Goal: Transaction & Acquisition: Purchase product/service

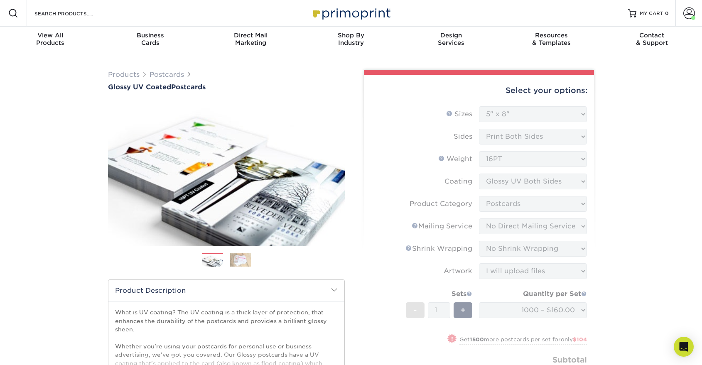
select select "5.00x8.00"
select select "9b7272e0-d6c8-4c3c-8e97-d3a1bcdab858"
select select "3e5e9bdd-d78a-4c28-a41d-fe1407925ca6"
select select "c8749376-e7da-41d0-b3dc-647faf84d907"
select select "upload"
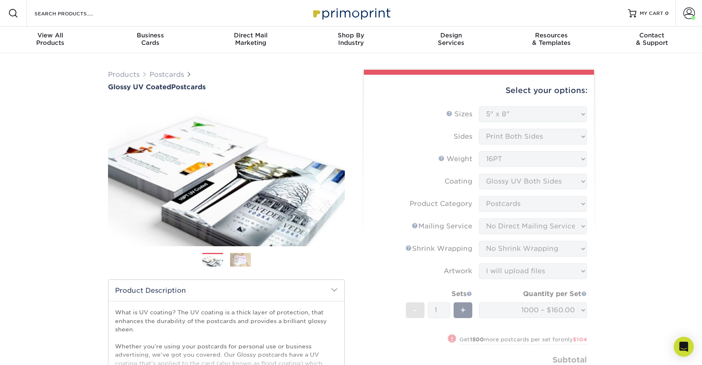
select select "1000 – $160.00"
select select "fe1359fa-9225-4aef-9ebb-1fd2b7e7fcb5"
select select "285037"
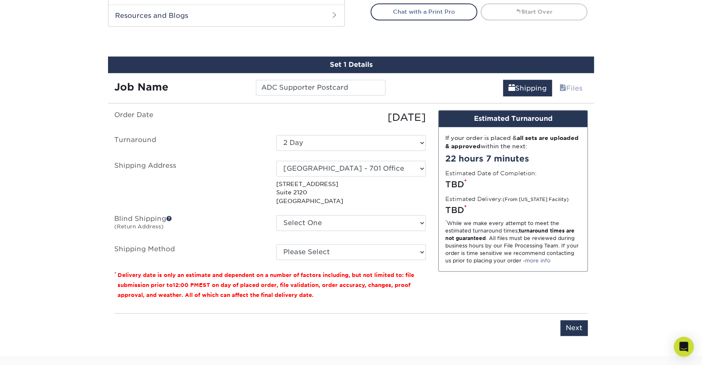
click at [341, 219] on select "Select One [STREET_ADDRESS] [STREET_ADDRESS] [GEOGRAPHIC_DATA][STREET_ADDRESS][…" at bounding box center [351, 223] width 150 height 16
click at [276, 215] on select "Select One [STREET_ADDRESS] [STREET_ADDRESS] [GEOGRAPHIC_DATA][STREET_ADDRESS][…" at bounding box center [351, 223] width 150 height 16
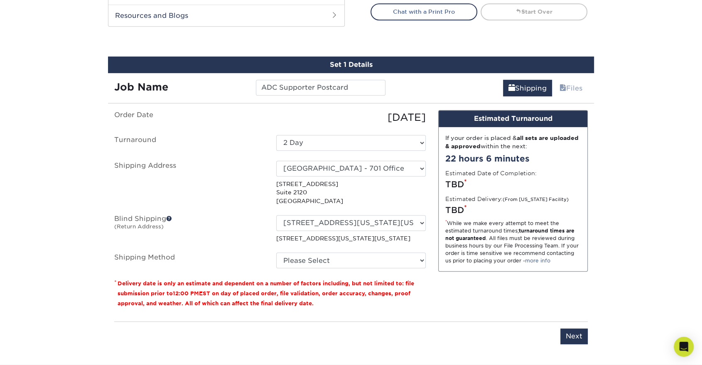
click at [334, 222] on select "Select One [STREET_ADDRESS] [STREET_ADDRESS] [GEOGRAPHIC_DATA][STREET_ADDRESS][…" at bounding box center [351, 223] width 150 height 16
click at [276, 215] on select "Select One [STREET_ADDRESS] [STREET_ADDRESS] [GEOGRAPHIC_DATA][STREET_ADDRESS][…" at bounding box center [351, 223] width 150 height 16
click at [340, 225] on select "Select One [STREET_ADDRESS] [STREET_ADDRESS] [GEOGRAPHIC_DATA][STREET_ADDRESS][…" at bounding box center [351, 223] width 150 height 16
select select "newaddress"
click at [276, 215] on select "Select One [STREET_ADDRESS] [STREET_ADDRESS] [GEOGRAPHIC_DATA][STREET_ADDRESS][…" at bounding box center [351, 223] width 150 height 16
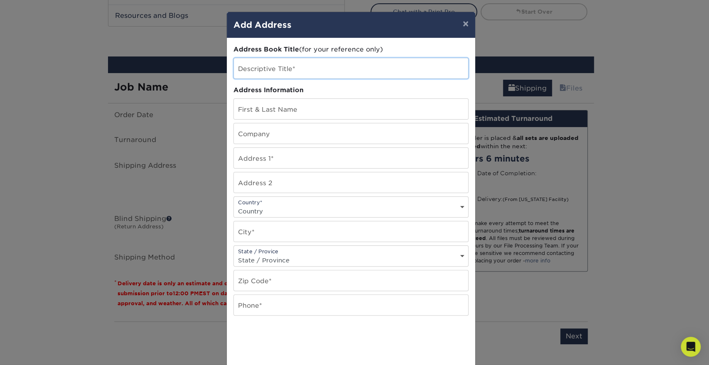
click at [311, 68] on input "text" at bounding box center [351, 68] width 234 height 20
type input "DC Office 2025"
click at [268, 111] on input "text" at bounding box center [351, 109] width 234 height 20
type input "[PERSON_NAME]"
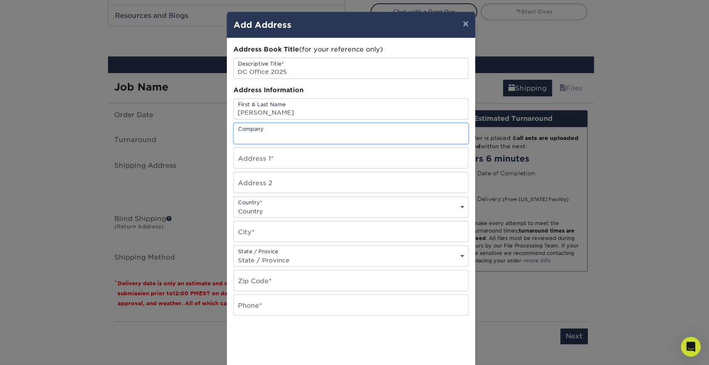
click at [274, 133] on input "text" at bounding box center [351, 133] width 234 height 20
type input "[PERSON_NAME] Resource Group"
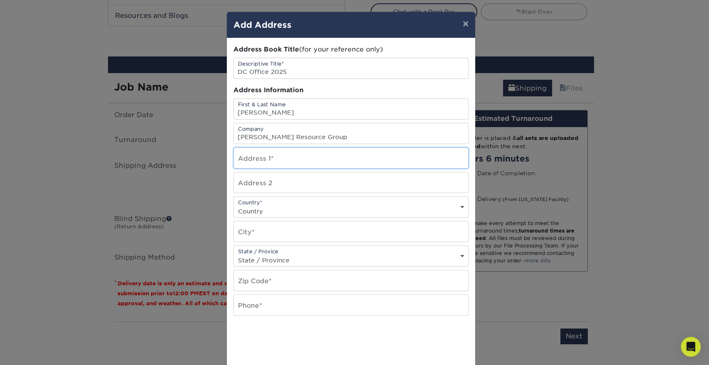
click at [235, 157] on input "text" at bounding box center [351, 158] width 234 height 20
type input "[STREET_ADDRESS][US_STATE]"
click at [244, 176] on input "text" at bounding box center [351, 182] width 234 height 20
click at [255, 185] on input "Suite 400" at bounding box center [351, 182] width 234 height 20
type input "Suite 200"
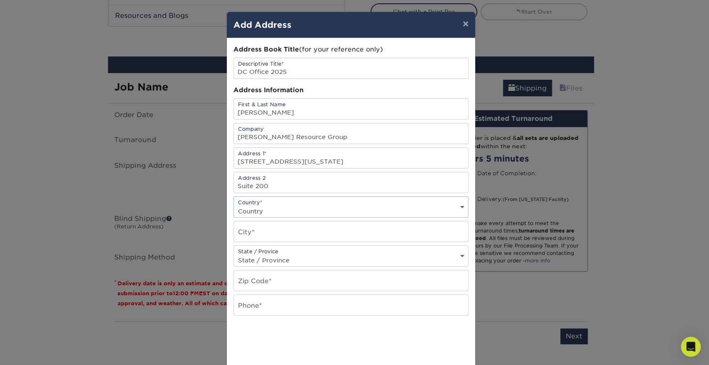
click at [309, 209] on select "Country [GEOGRAPHIC_DATA] [GEOGRAPHIC_DATA] ----------------------------- [GEOG…" at bounding box center [351, 211] width 234 height 12
select select "US"
click at [234, 205] on select "Country [GEOGRAPHIC_DATA] [GEOGRAPHIC_DATA] ----------------------------- [GEOG…" at bounding box center [351, 211] width 234 height 12
click at [253, 238] on input "text" at bounding box center [351, 231] width 234 height 20
type input "w"
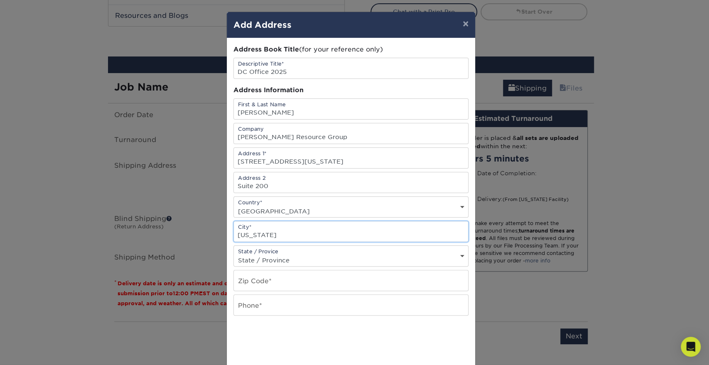
type input "[US_STATE]"
click at [270, 253] on div "State / Provice State / Province [US_STATE] [US_STATE] [US_STATE] [US_STATE] [U…" at bounding box center [350, 256] width 235 height 21
click at [270, 257] on select "State / Province [US_STATE] [US_STATE] [US_STATE] [US_STATE] [US_STATE] [US_STA…" at bounding box center [351, 260] width 234 height 12
select select "DC"
click at [234, 254] on select "State / Province [US_STATE] [US_STATE] [US_STATE] [US_STATE] [US_STATE] [US_STA…" at bounding box center [351, 260] width 234 height 12
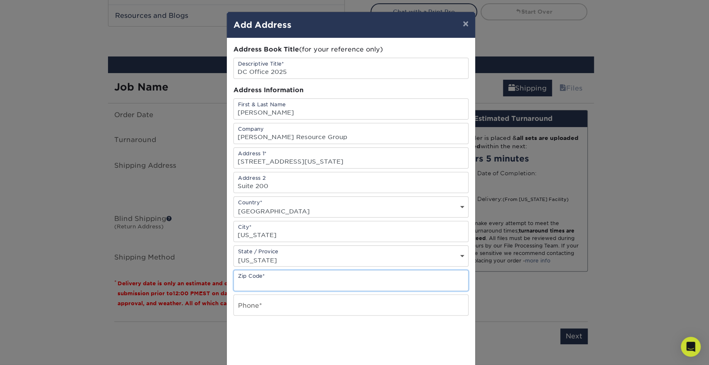
click at [273, 277] on input "text" at bounding box center [351, 280] width 234 height 20
type input "20036"
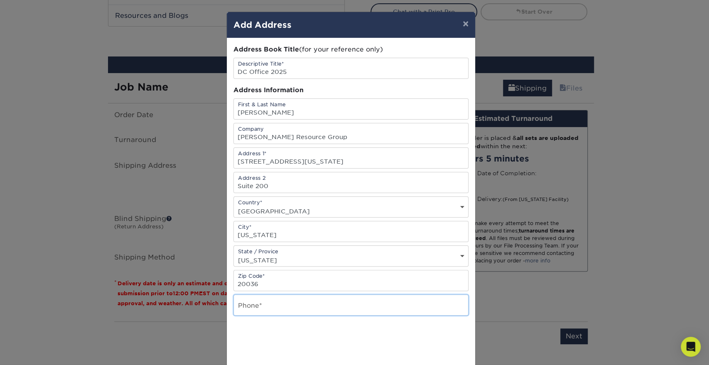
click at [270, 301] on input "text" at bounding box center [351, 305] width 234 height 20
type input "4253084311"
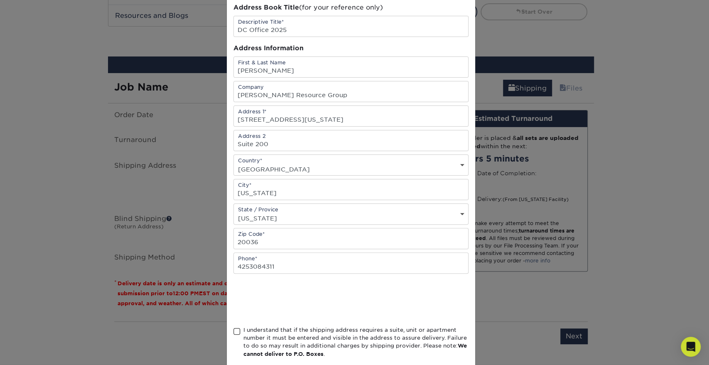
scroll to position [85, 0]
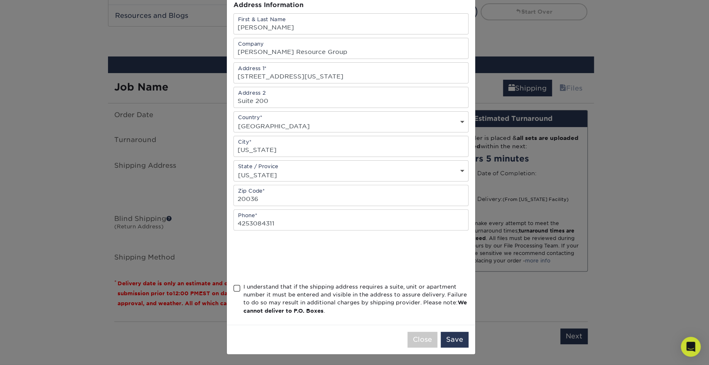
click at [267, 288] on div "I understand that if the shipping address requires a suite, unit or apartment n…" at bounding box center [355, 299] width 225 height 32
click at [0, 0] on input "I understand that if the shipping address requires a suite, unit or apartment n…" at bounding box center [0, 0] width 0 height 0
click at [450, 342] on button "Save" at bounding box center [455, 340] width 28 height 16
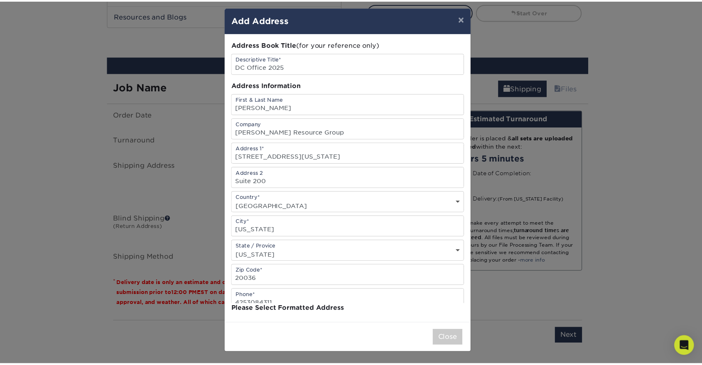
scroll to position [0, 0]
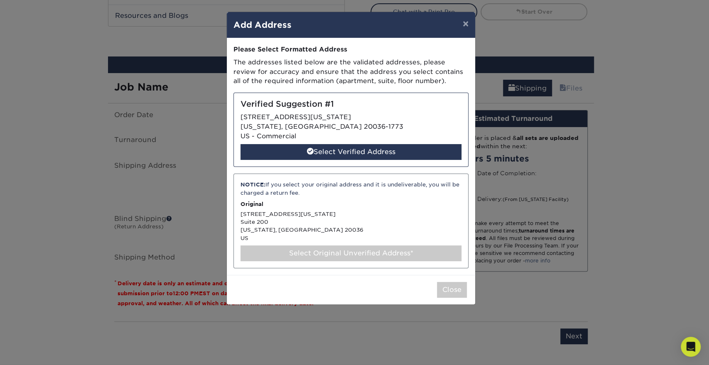
click at [286, 223] on div "NOTICE: If you select your original address and it is undeliverable, you will b…" at bounding box center [350, 221] width 235 height 95
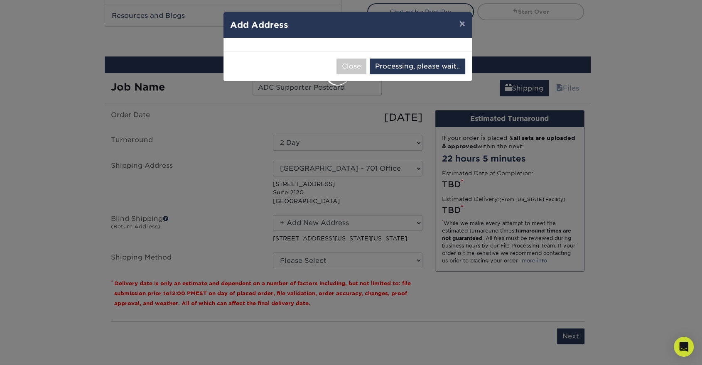
select select "285078"
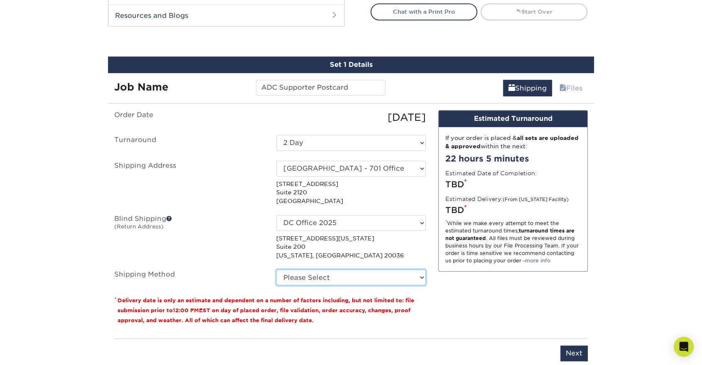
click at [371, 275] on select "Please Select Ground Shipping (+$24.16) 3 Day Shipping Service (+$45.33) 2 Day …" at bounding box center [351, 278] width 150 height 16
select select "02"
click at [276, 270] on select "Please Select Ground Shipping (+$24.16) 3 Day Shipping Service (+$45.33) 2 Day …" at bounding box center [351, 278] width 150 height 16
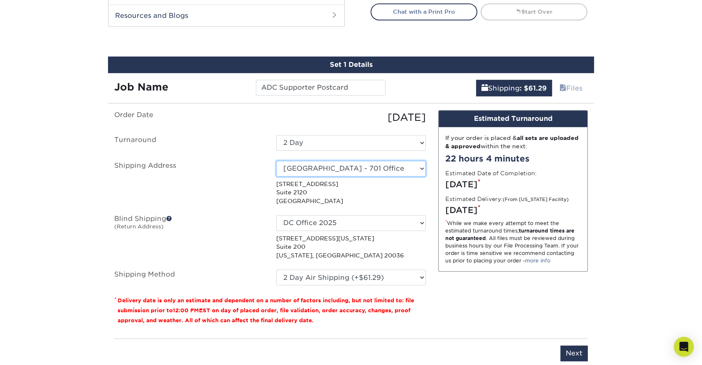
click at [356, 167] on select "Select One [STREET_ADDRESS] [STREET_ADDRESS] [GEOGRAPHIC_DATA][STREET_ADDRESS][…" at bounding box center [351, 169] width 150 height 16
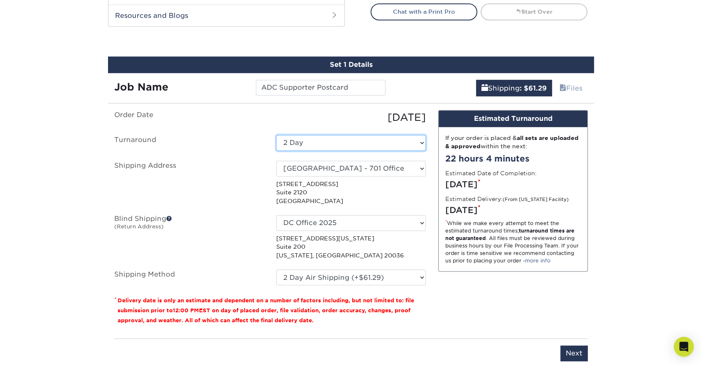
click at [351, 139] on select "Select One 2-4 Business Days 2 Day Next Business Day" at bounding box center [351, 143] width 150 height 16
click at [351, 141] on select "Select One 2-4 Business Days 2 Day Next Business Day" at bounding box center [351, 143] width 150 height 16
click at [352, 143] on select "Select One 2-4 Business Days 2 Day Next Business Day" at bounding box center [351, 143] width 150 height 16
select select "5ec72383-2446-4be0-937d-a9332fb60675"
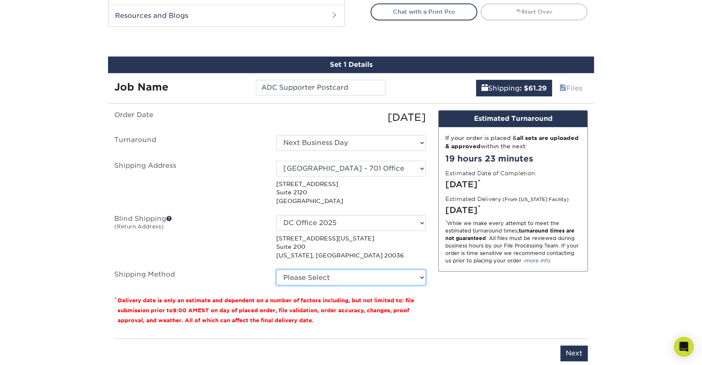
click at [352, 279] on select "Please Select Ground Shipping (+$24.16) 3 Day Shipping Service (+$45.33) 2 Day …" at bounding box center [351, 278] width 150 height 16
select select "02"
click at [276, 270] on select "Please Select Ground Shipping (+$24.16) 3 Day Shipping Service (+$45.33) 2 Day …" at bounding box center [351, 278] width 150 height 16
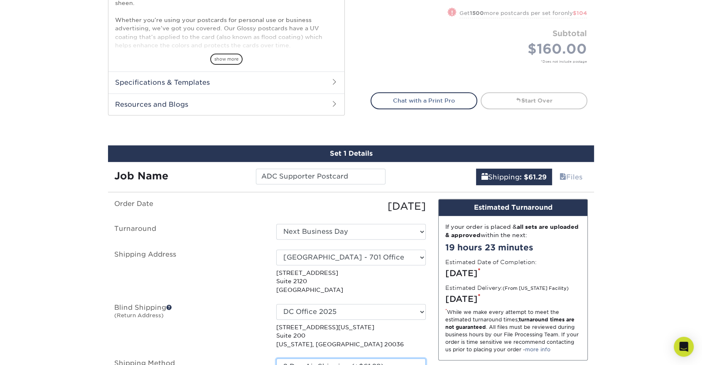
scroll to position [462, 0]
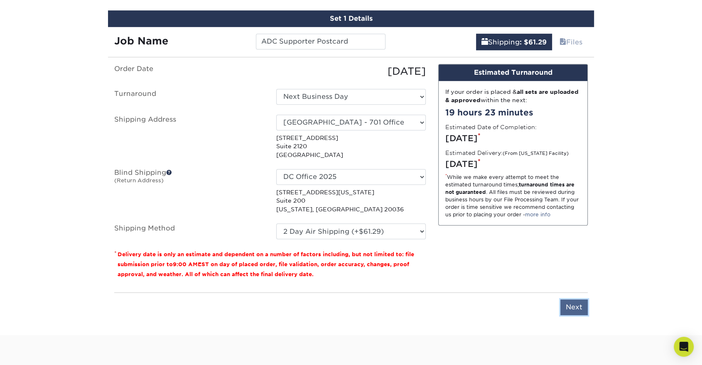
click at [577, 307] on input "Next" at bounding box center [573, 308] width 27 height 16
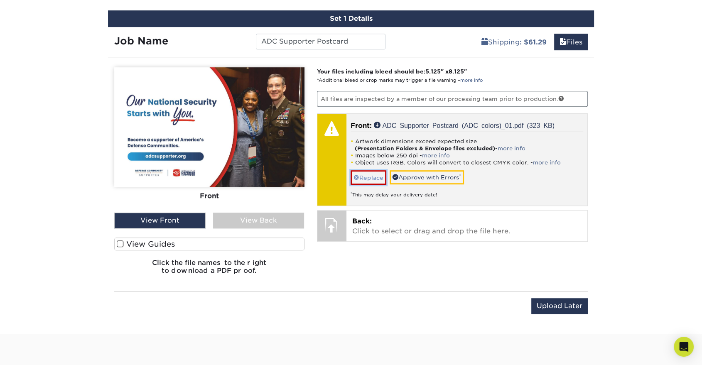
click at [369, 179] on link "Replace" at bounding box center [369, 177] width 36 height 15
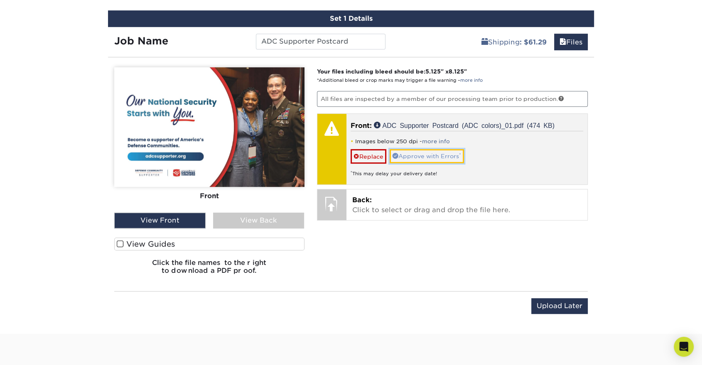
click at [416, 155] on link "Approve with Errors *" at bounding box center [427, 156] width 74 height 14
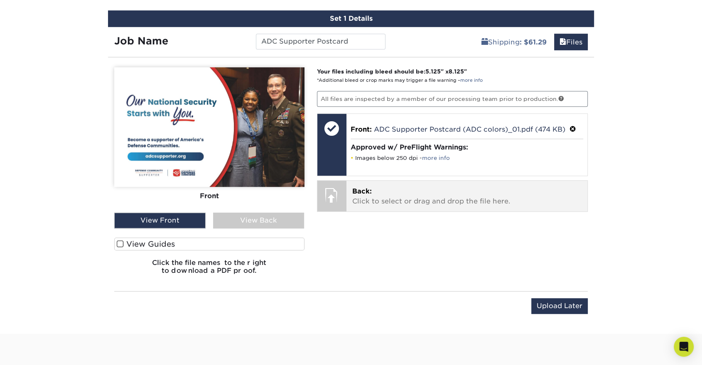
click at [382, 191] on p "Back: Click to select or drag and drop the file here." at bounding box center [467, 197] width 230 height 20
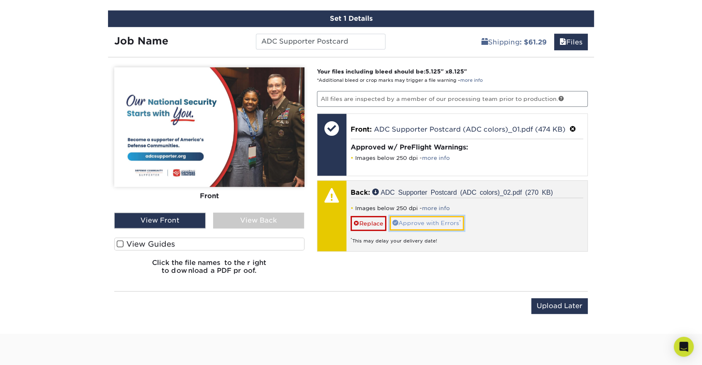
click at [435, 219] on link "Approve with Errors *" at bounding box center [427, 223] width 74 height 14
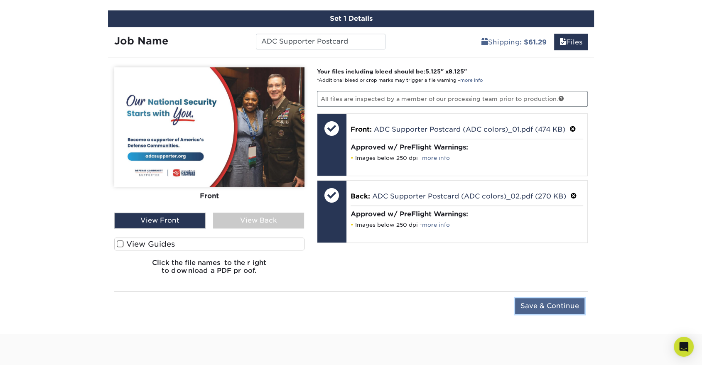
click at [549, 300] on input "Save & Continue" at bounding box center [549, 306] width 69 height 16
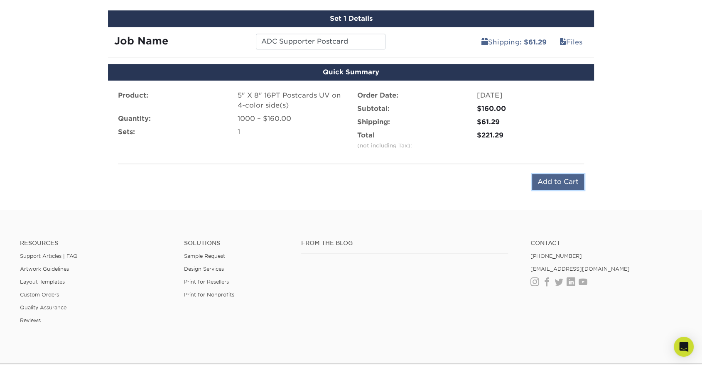
click at [567, 181] on input "Add to Cart" at bounding box center [558, 182] width 52 height 16
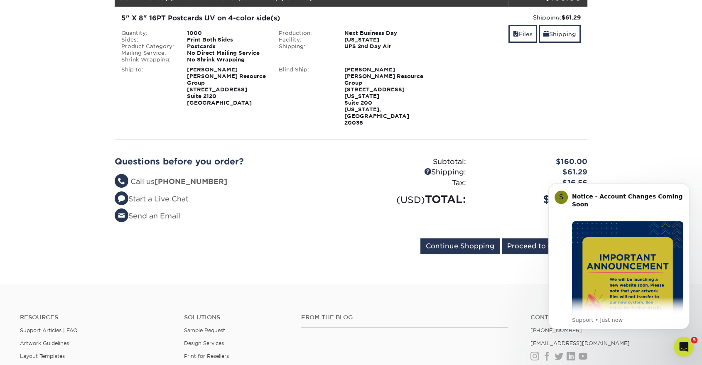
scroll to position [138, 0]
